Goal: Go to known website: Access a specific website the user already knows

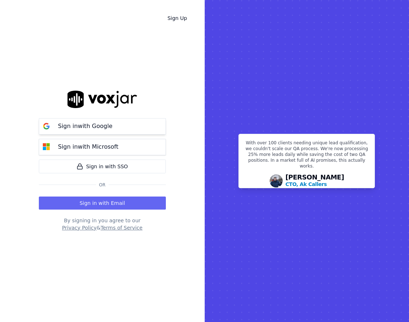
click at [124, 122] on button "Sign in with Google" at bounding box center [102, 126] width 127 height 16
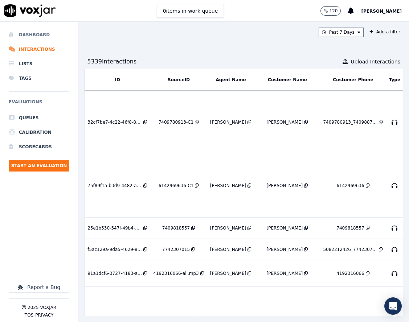
click at [27, 37] on li "Dashboard" at bounding box center [39, 35] width 61 height 15
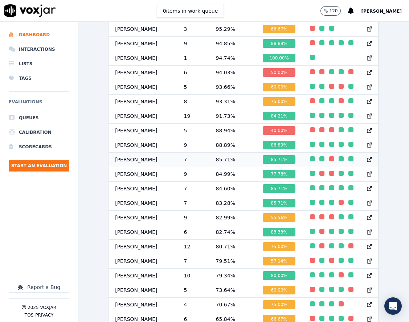
scroll to position [563, 0]
